Goal: Information Seeking & Learning: Learn about a topic

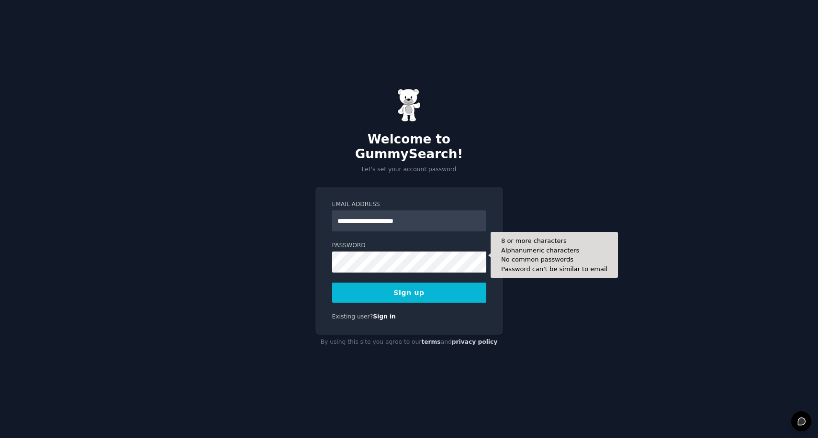
type input "**********"
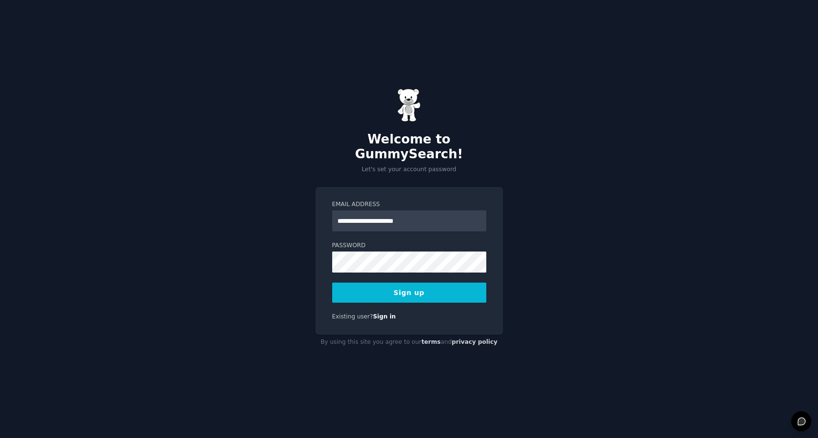
click at [431, 288] on button "Sign up" at bounding box center [409, 293] width 154 height 20
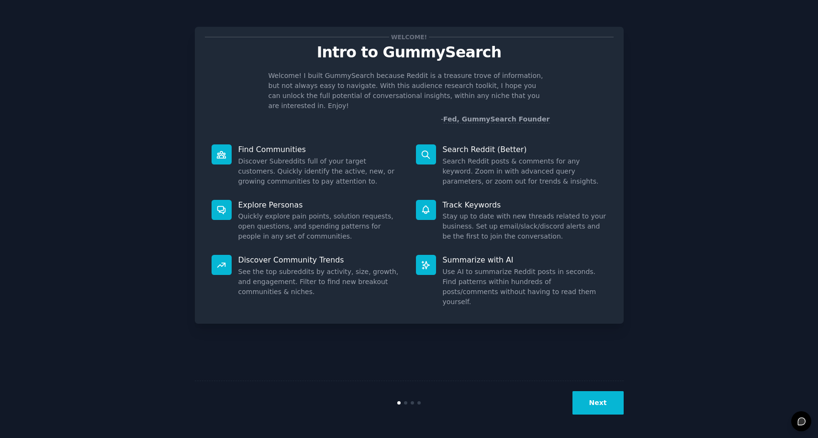
click at [594, 405] on button "Next" at bounding box center [597, 402] width 51 height 23
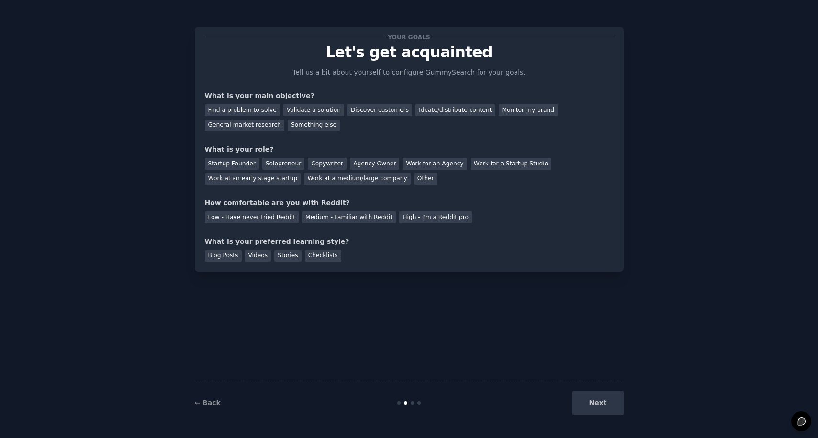
click at [607, 399] on div "Next" at bounding box center [551, 402] width 143 height 23
click at [601, 403] on div "Next" at bounding box center [551, 402] width 143 height 23
click at [261, 109] on div "Find a problem to solve" at bounding box center [242, 110] width 75 height 12
click at [414, 177] on div "Other" at bounding box center [425, 179] width 23 height 12
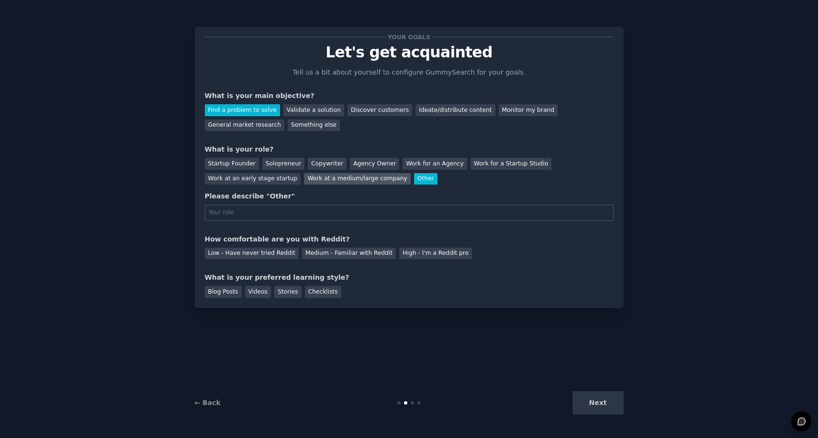
click at [367, 174] on div "Work at a medium/large company" at bounding box center [357, 179] width 106 height 12
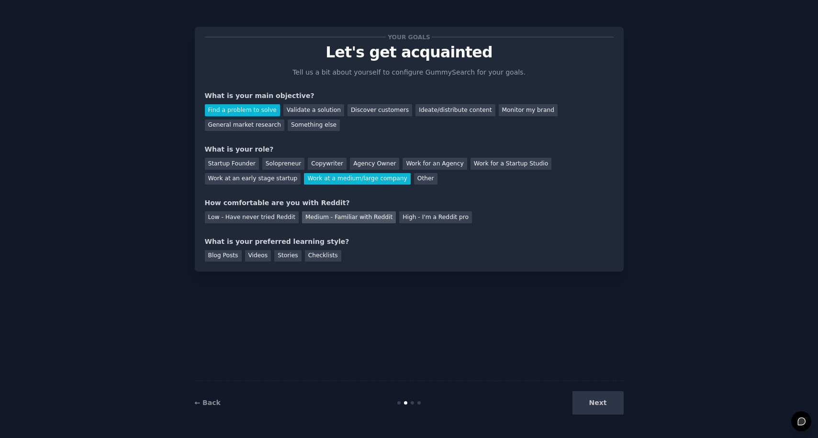
click at [344, 215] on div "Medium - Familiar with Reddit" at bounding box center [349, 217] width 94 height 12
click at [288, 255] on div "Stories" at bounding box center [287, 256] width 27 height 12
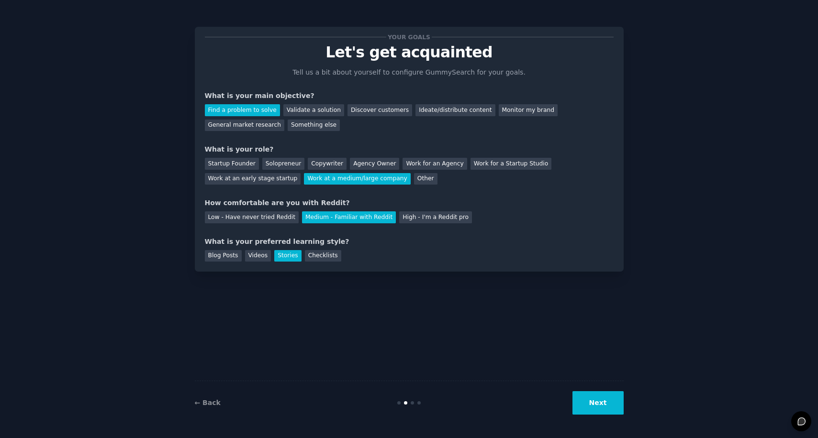
click at [614, 408] on button "Next" at bounding box center [597, 402] width 51 height 23
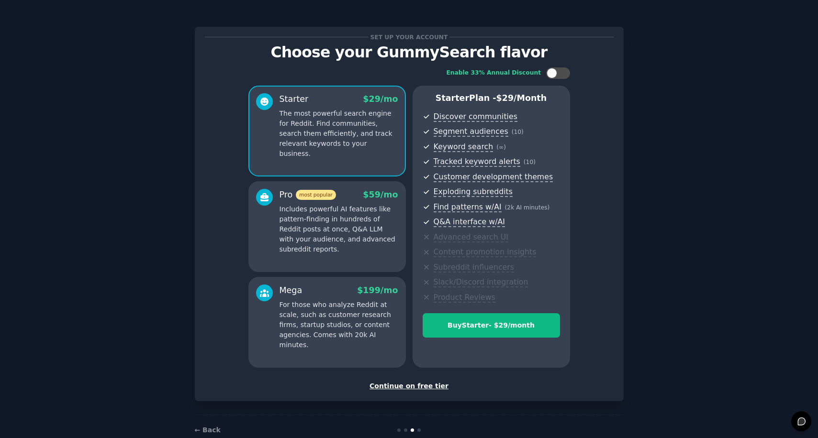
click at [427, 381] on div "Continue on free tier" at bounding box center [409, 386] width 409 height 10
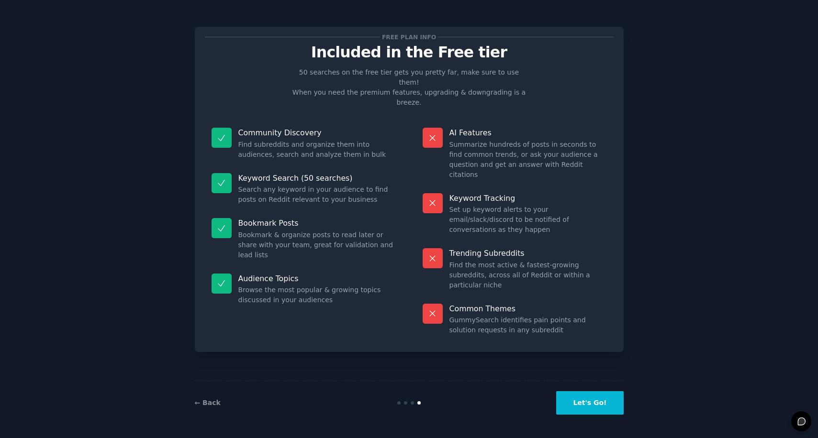
click at [596, 399] on button "Let's Go!" at bounding box center [589, 402] width 67 height 23
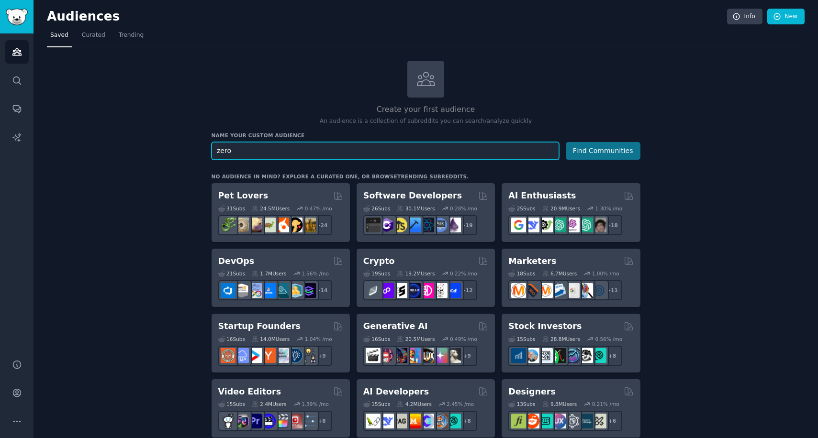
type input "zero"
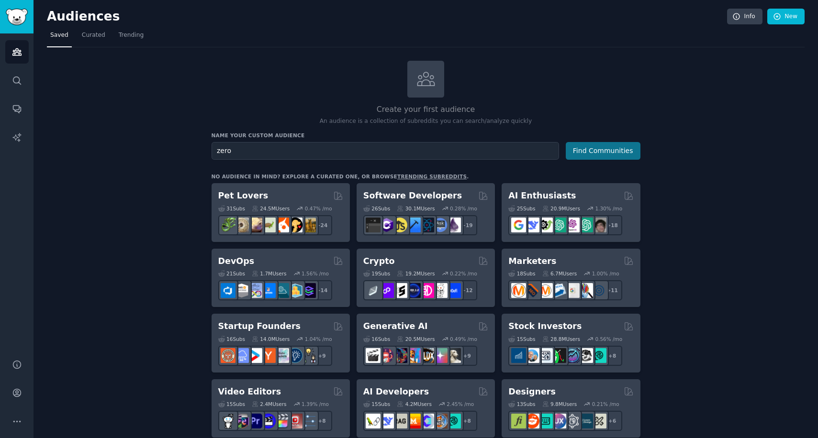
click at [585, 152] on button "Find Communities" at bounding box center [602, 151] width 75 height 18
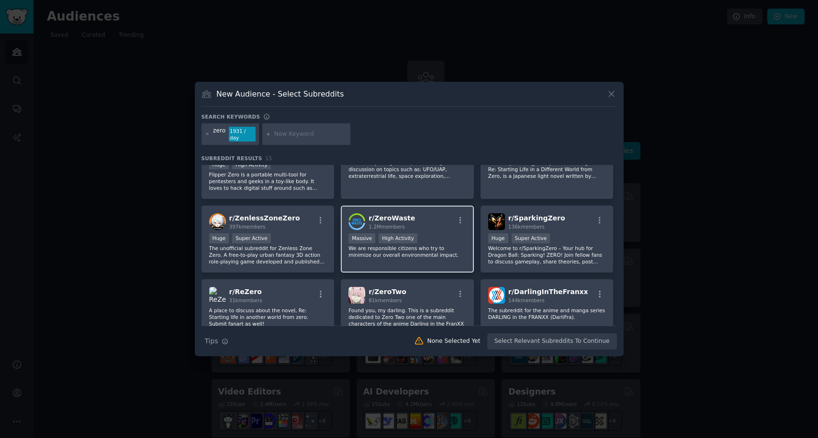
scroll to position [35, 0]
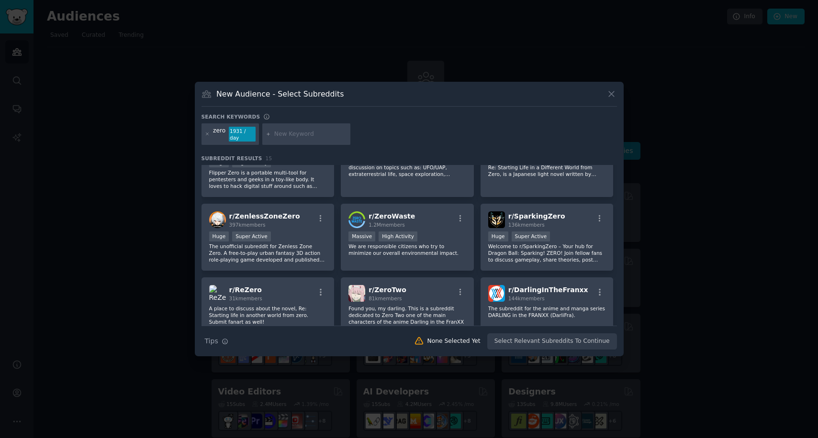
click at [611, 99] on icon at bounding box center [611, 94] width 10 height 10
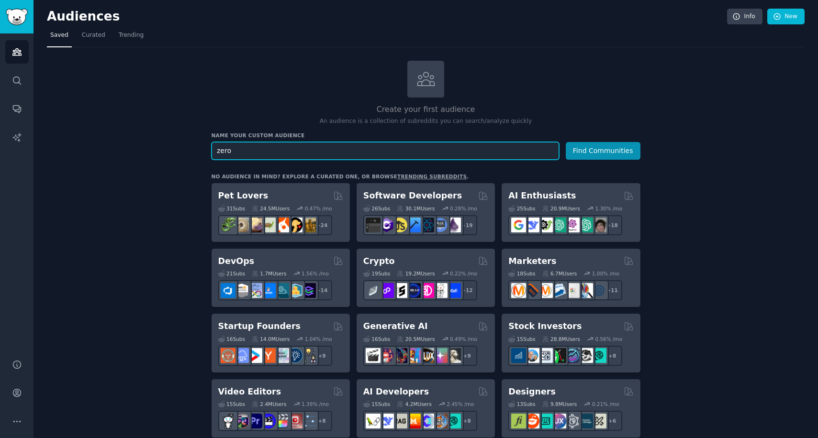
click at [321, 152] on input "zero" at bounding box center [384, 151] width 347 height 18
type input "zero sugar beverage"
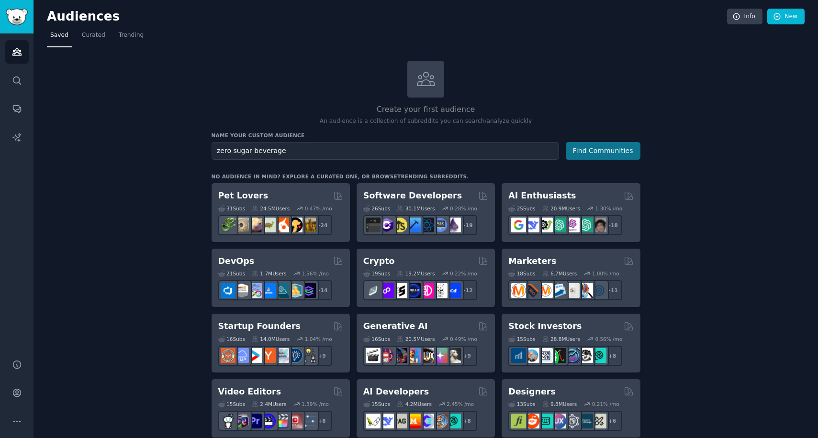
click at [603, 149] on button "Find Communities" at bounding box center [602, 151] width 75 height 18
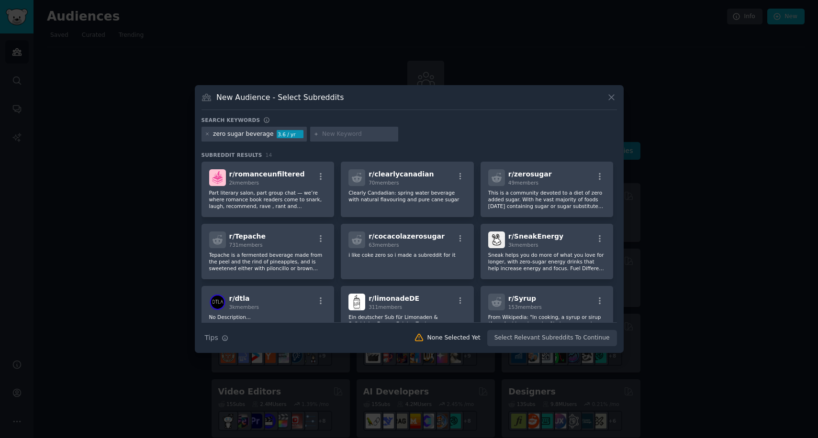
click at [615, 100] on icon at bounding box center [611, 97] width 10 height 10
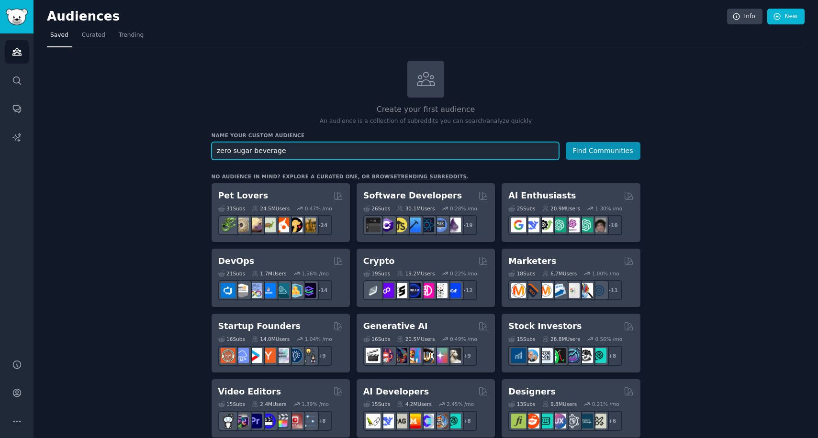
drag, startPoint x: 295, startPoint y: 152, endPoint x: 175, endPoint y: 152, distance: 120.6
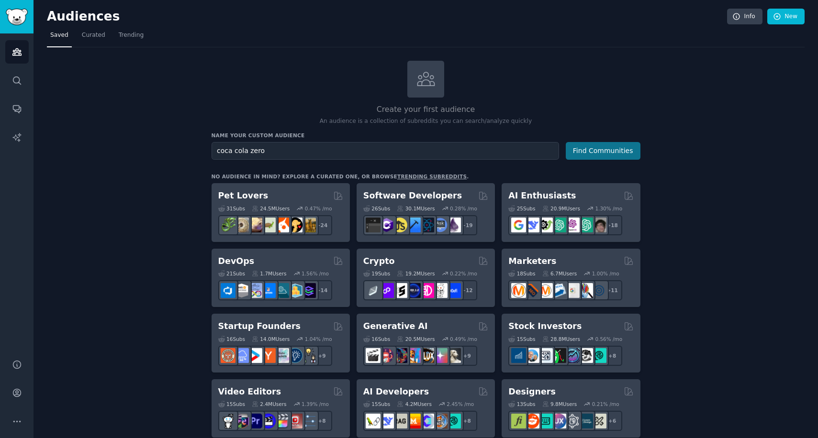
click at [585, 150] on button "Find Communities" at bounding box center [602, 151] width 75 height 18
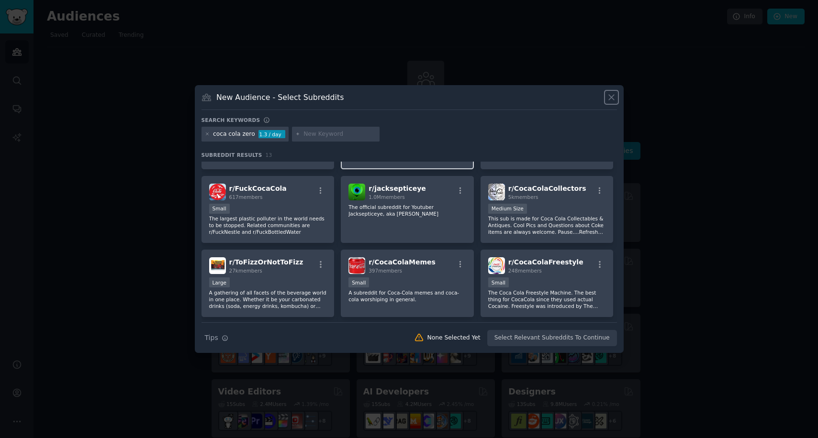
scroll to position [65, 0]
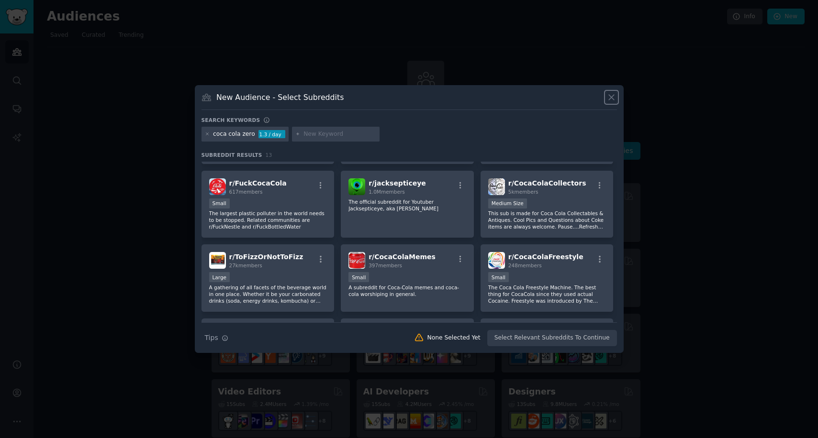
click at [612, 100] on icon at bounding box center [611, 97] width 10 height 10
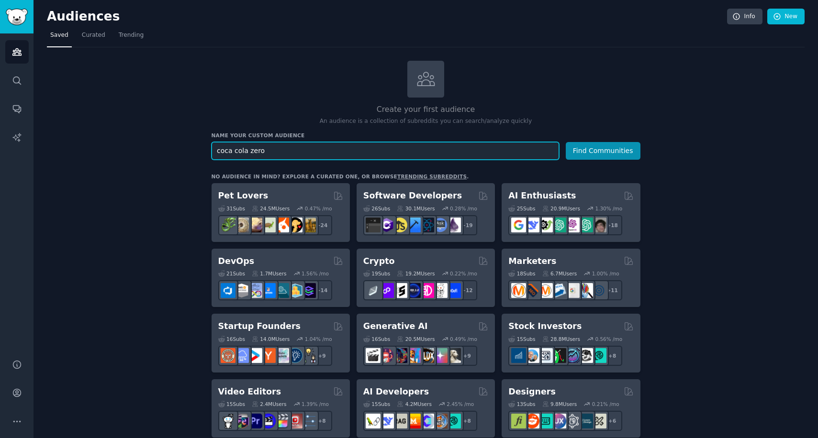
click at [248, 154] on input "coca cola zero" at bounding box center [384, 151] width 347 height 18
type input "coca cola"
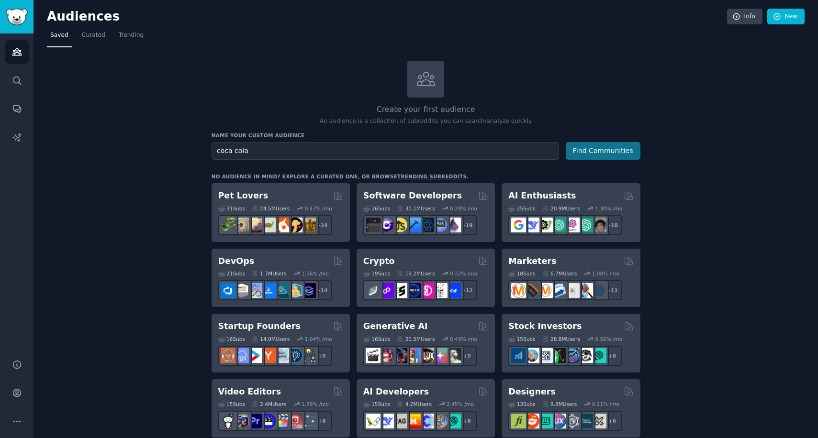
click at [611, 147] on button "Find Communities" at bounding box center [602, 151] width 75 height 18
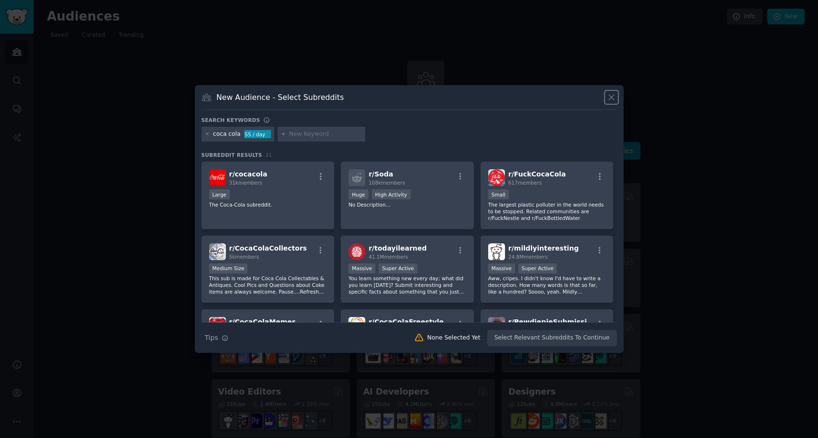
click at [613, 93] on icon at bounding box center [611, 97] width 10 height 10
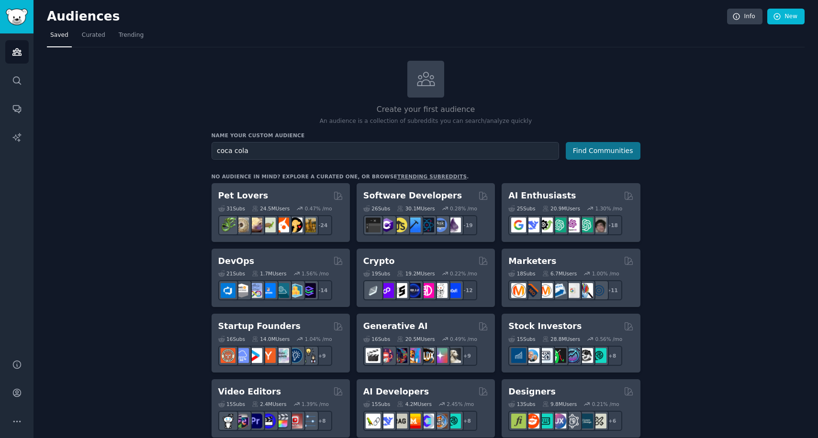
click at [587, 148] on button "Find Communities" at bounding box center [602, 151] width 75 height 18
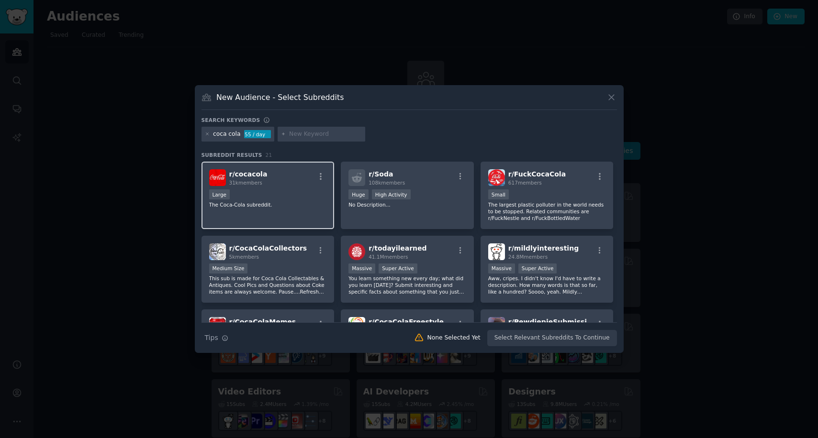
click at [275, 179] on div "r/ cocacola 31k members" at bounding box center [268, 177] width 118 height 17
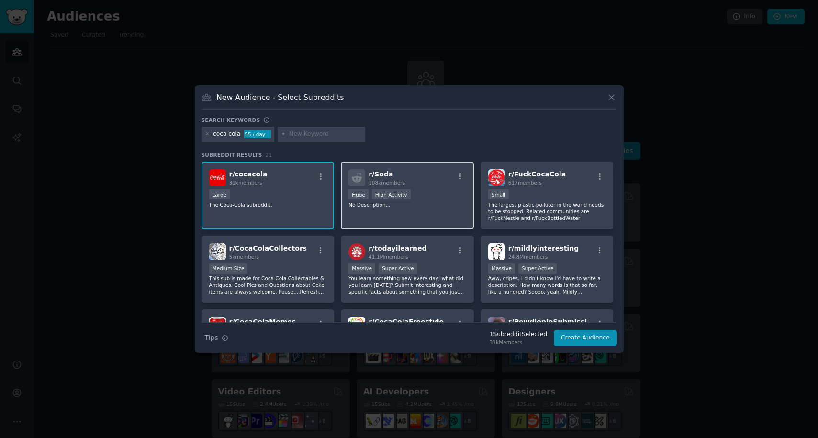
click at [377, 204] on p "No Description..." at bounding box center [407, 204] width 118 height 7
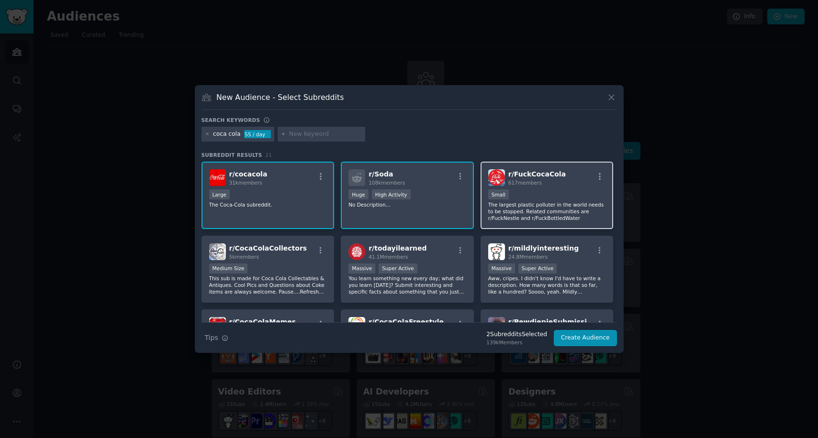
click at [565, 184] on div "r/ FuckCocaCola 617 members" at bounding box center [547, 177] width 118 height 17
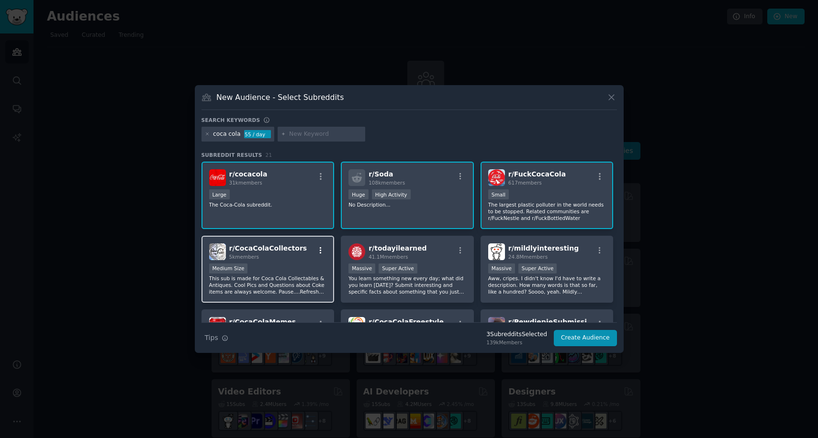
click at [315, 249] on button "button" at bounding box center [321, 250] width 12 height 9
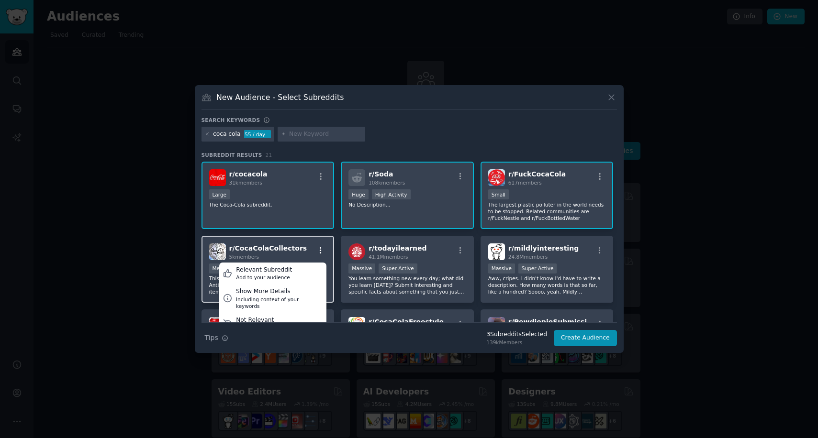
click at [315, 252] on button "button" at bounding box center [321, 250] width 12 height 9
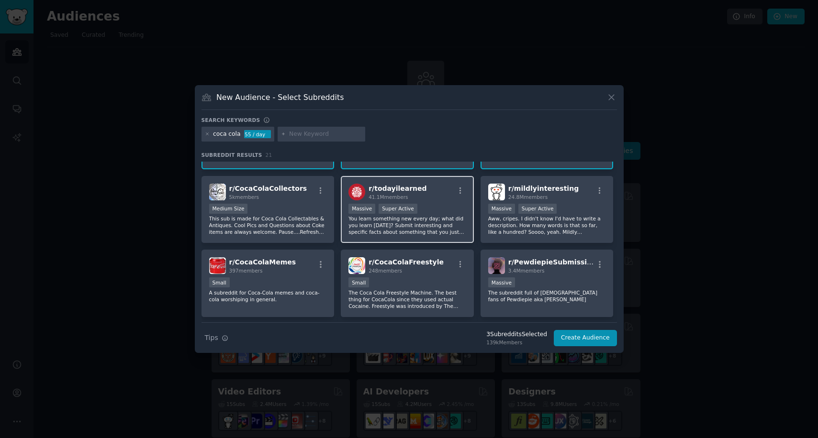
scroll to position [62, 0]
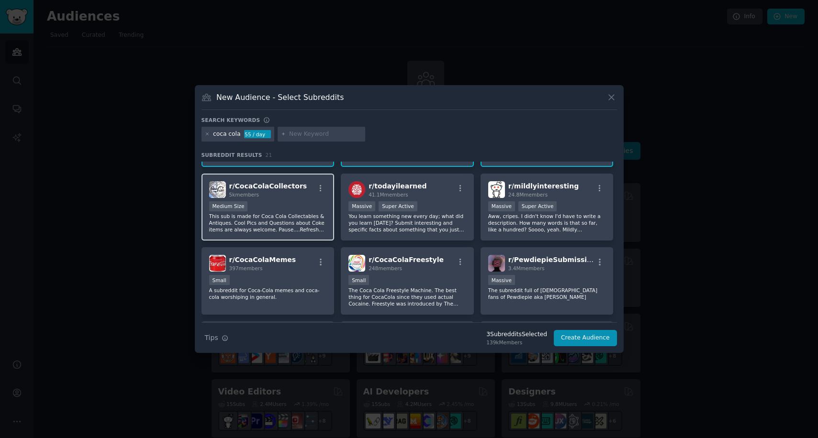
click at [309, 212] on div "Medium Size" at bounding box center [268, 207] width 118 height 12
click at [305, 204] on div "Medium Size" at bounding box center [268, 207] width 118 height 12
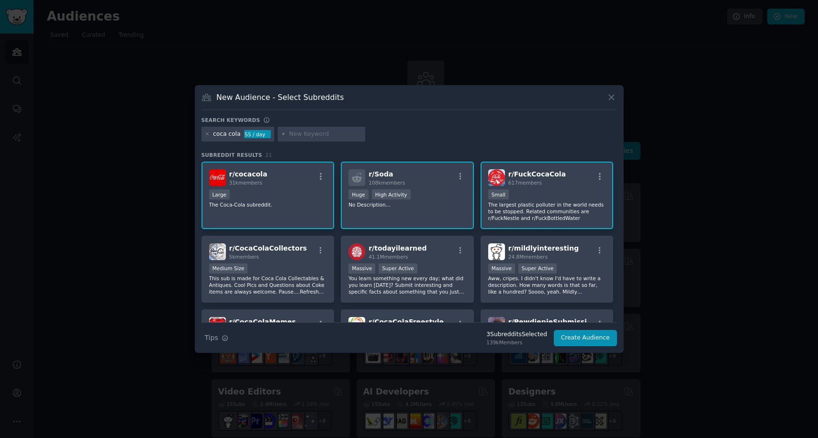
scroll to position [0, 0]
click at [565, 189] on div "r/ FuckCocaCola 617 members 100 - 1000 members Small The largest plastic pollut…" at bounding box center [546, 195] width 133 height 67
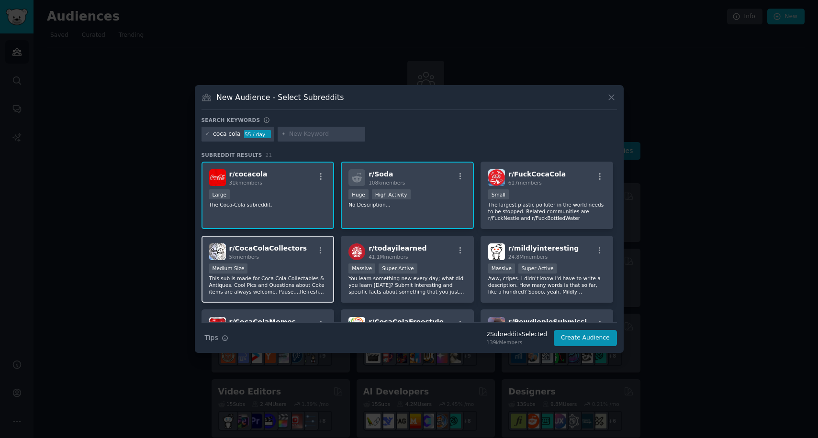
click at [307, 269] on div "Medium Size" at bounding box center [268, 270] width 118 height 12
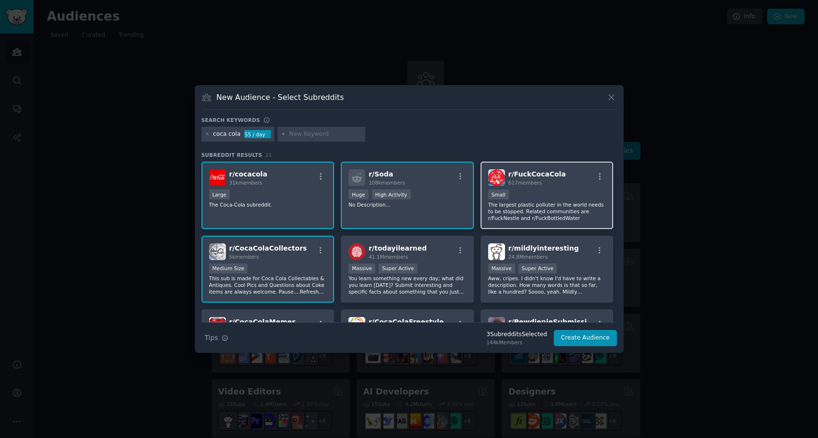
click at [573, 178] on div "r/ FuckCocaCola 617 members" at bounding box center [547, 177] width 118 height 17
click at [612, 92] on icon at bounding box center [611, 97] width 10 height 10
